Goal: Check status: Check status

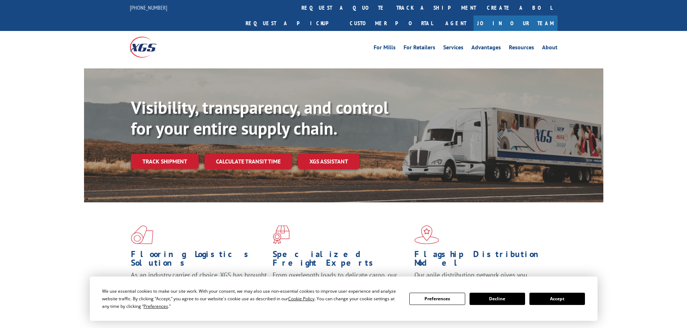
click at [171, 157] on div "Visibility, transparency, and control for your entire supply chain. Track shipm…" at bounding box center [367, 147] width 472 height 101
click at [170, 154] on link "Track shipment" at bounding box center [165, 161] width 68 height 15
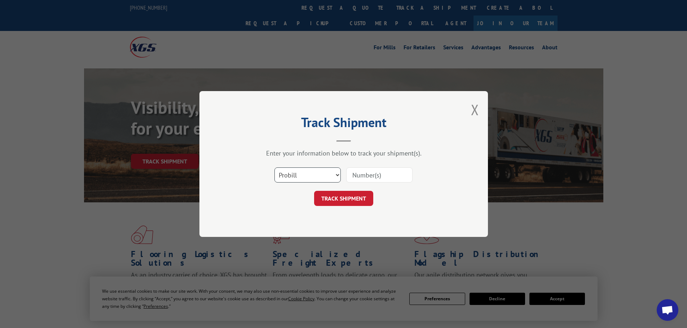
click at [309, 171] on select "Select category... Probill BOL PO" at bounding box center [307, 175] width 66 height 15
click at [362, 176] on input at bounding box center [379, 175] width 66 height 15
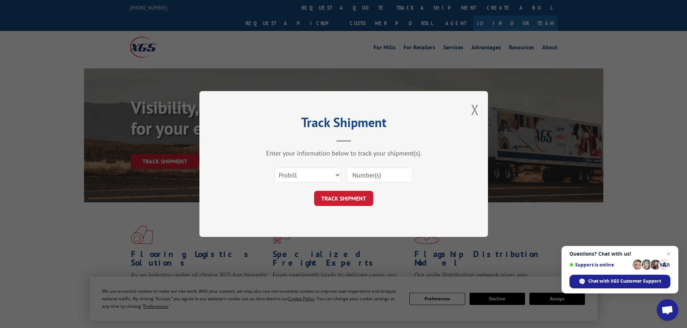
paste input "2881229"
type input "2881229"
click at [331, 194] on button "TRACK SHIPMENT" at bounding box center [343, 198] width 59 height 15
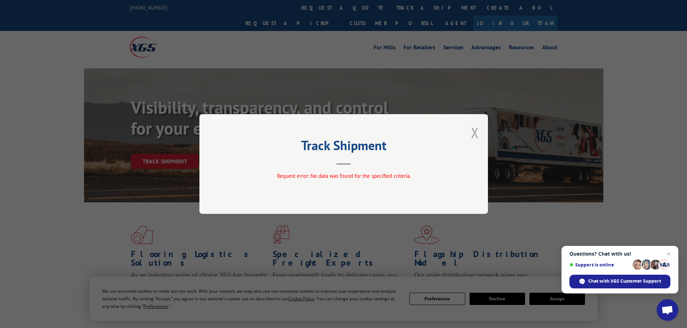
click at [478, 135] on button "Close modal" at bounding box center [475, 132] width 8 height 19
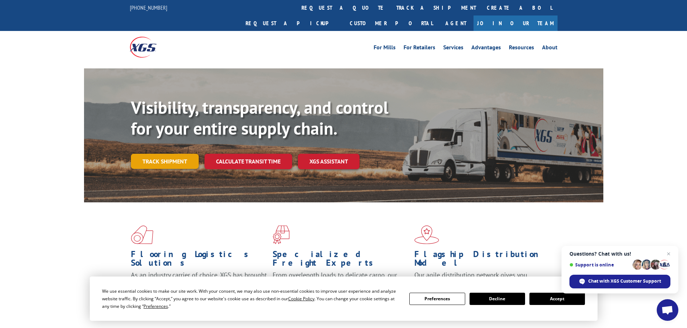
click at [143, 154] on link "Track shipment" at bounding box center [165, 161] width 68 height 15
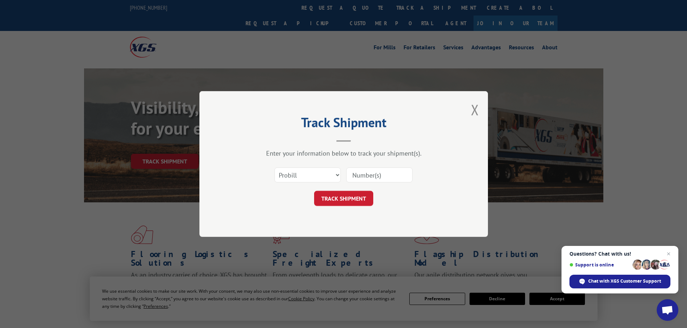
click at [382, 174] on input at bounding box center [379, 175] width 66 height 15
click at [294, 173] on select "Select category... Probill BOL PO" at bounding box center [307, 175] width 66 height 15
click at [274, 168] on select "Select category... Probill BOL PO" at bounding box center [307, 175] width 66 height 15
click at [297, 173] on select "Select category... Probill BOL PO" at bounding box center [307, 175] width 66 height 15
select select "bol"
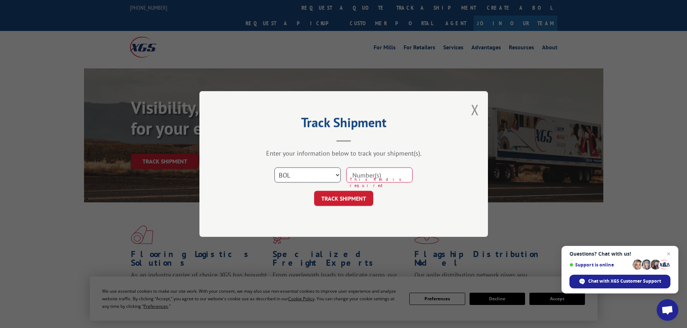
click at [274, 168] on select "Select category... Probill BOL PO" at bounding box center [307, 175] width 66 height 15
click at [364, 174] on input at bounding box center [379, 175] width 66 height 15
paste input "2881229"
type input "2881229"
click at [348, 194] on button "TRACK SHIPMENT" at bounding box center [343, 198] width 59 height 15
